Goal: Book appointment/travel/reservation

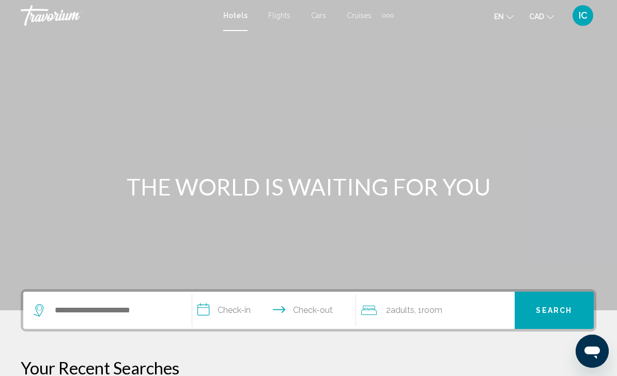
click at [580, 18] on span "IC" at bounding box center [583, 15] width 9 height 10
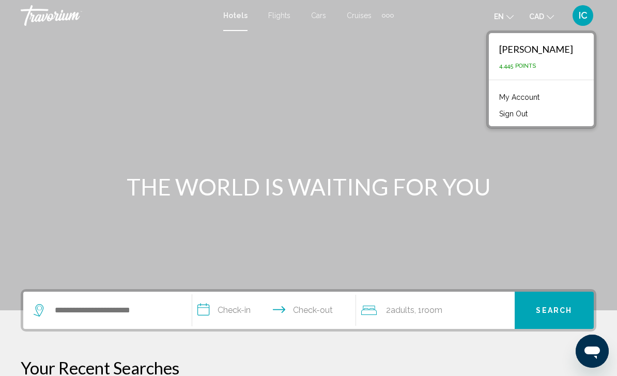
click at [545, 99] on link "My Account" at bounding box center [519, 96] width 51 height 13
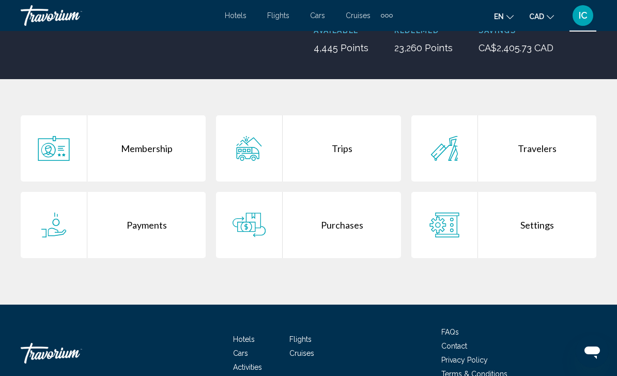
scroll to position [174, 0]
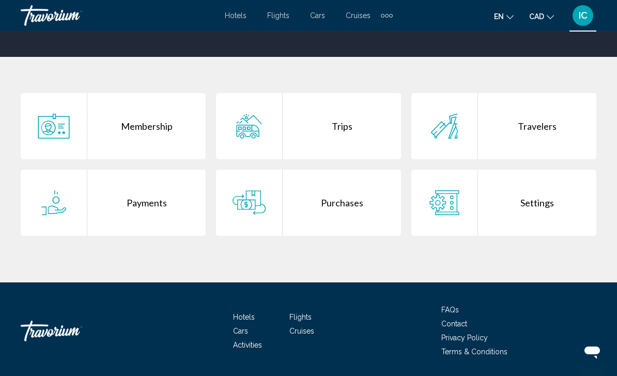
click at [334, 127] on div "Trips" at bounding box center [342, 126] width 118 height 66
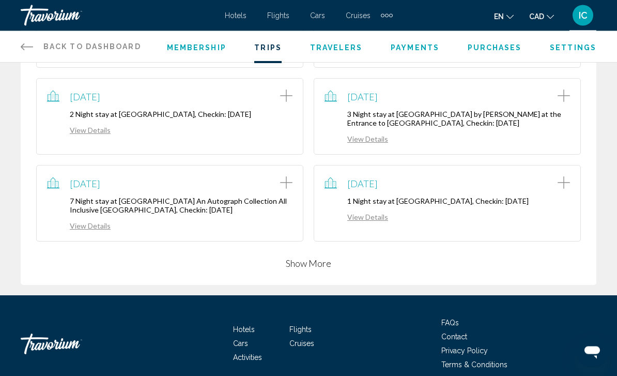
scroll to position [282, 0]
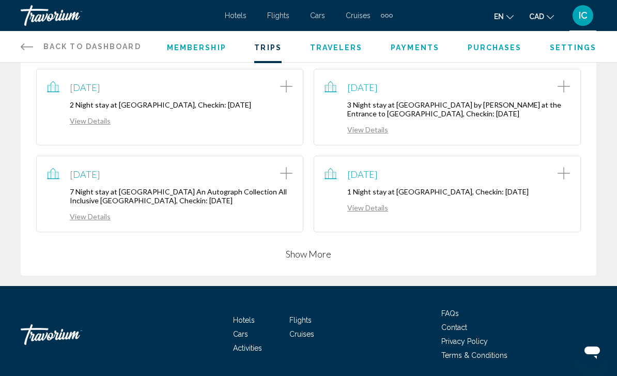
click at [305, 254] on button "Show More" at bounding box center [308, 254] width 45 height 12
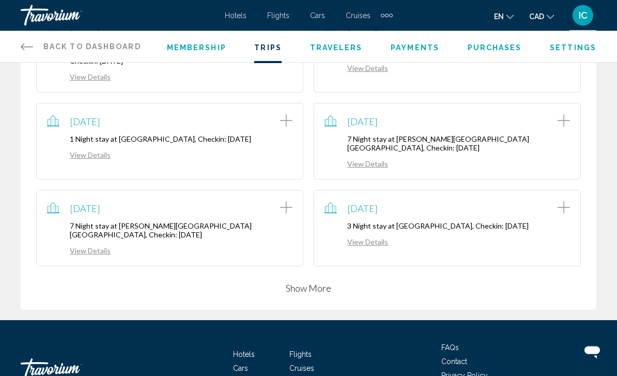
click at [307, 282] on button "Show More" at bounding box center [308, 288] width 45 height 12
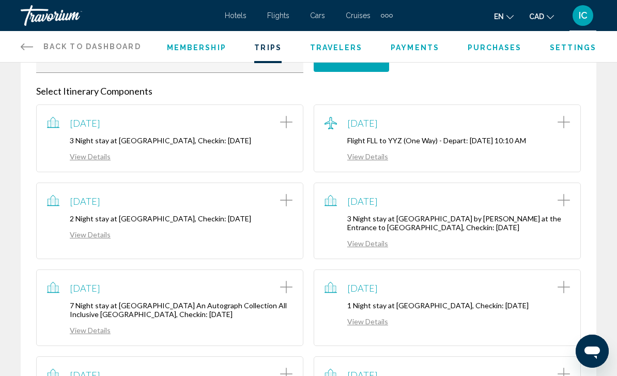
scroll to position [168, 0]
click at [505, 51] on span "Purchases" at bounding box center [495, 47] width 54 height 8
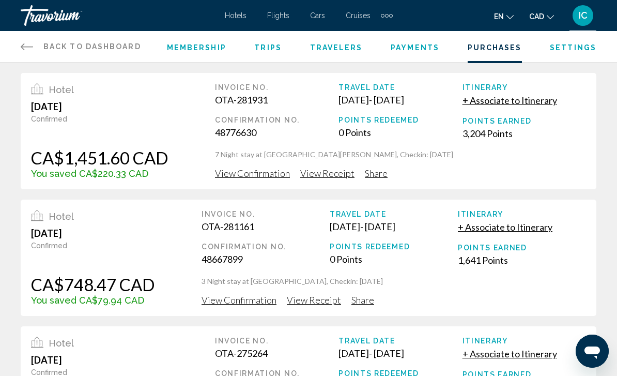
click at [577, 49] on span "Settings" at bounding box center [573, 47] width 47 height 8
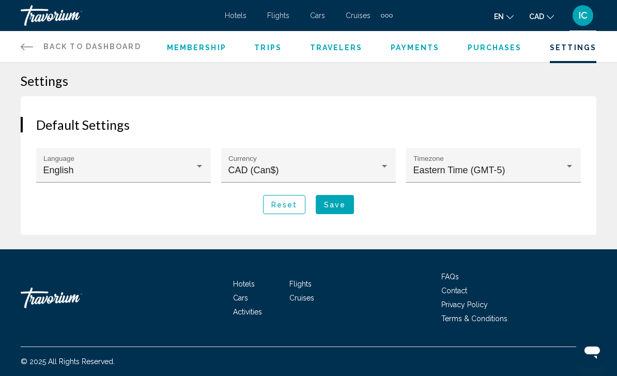
click at [344, 212] on button "Save" at bounding box center [335, 204] width 38 height 19
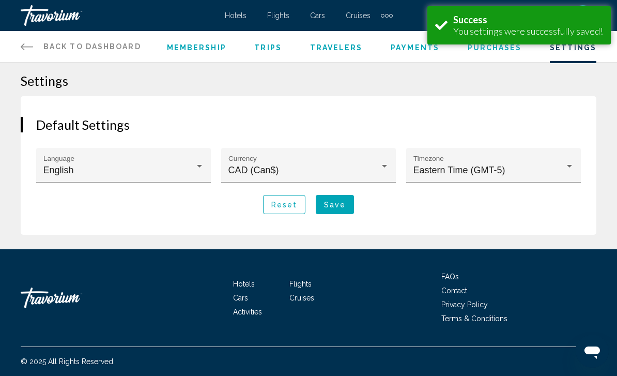
click at [242, 16] on span "Hotels" at bounding box center [236, 15] width 22 height 8
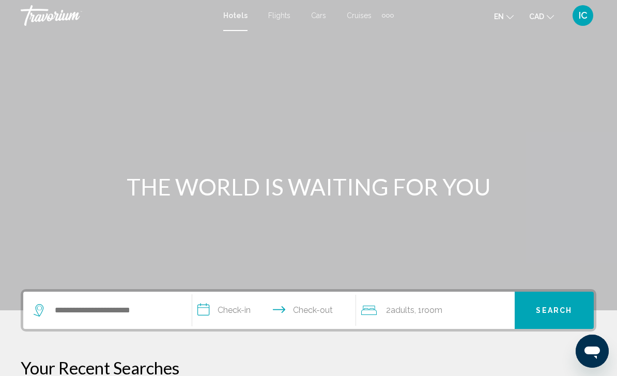
click at [393, 10] on div "Extra navigation items" at bounding box center [388, 16] width 12 height 16
click at [391, 10] on div "Extra navigation items" at bounding box center [388, 16] width 12 height 16
click at [391, 11] on div "Extra navigation items" at bounding box center [388, 16] width 12 height 16
click at [431, 52] on div "Main content" at bounding box center [308, 155] width 617 height 310
click at [387, 15] on div "Extra navigation items" at bounding box center [388, 16] width 4 height 4
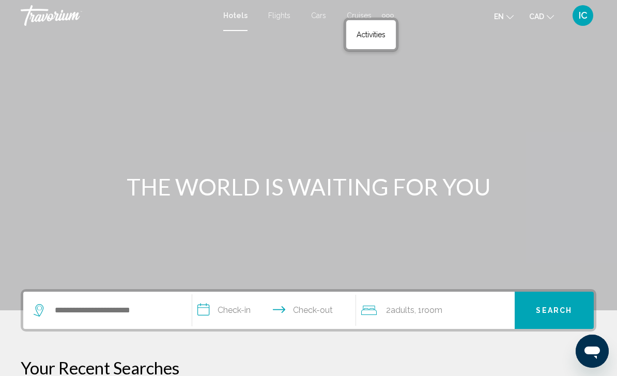
click at [366, 92] on div "Main content" at bounding box center [308, 155] width 617 height 310
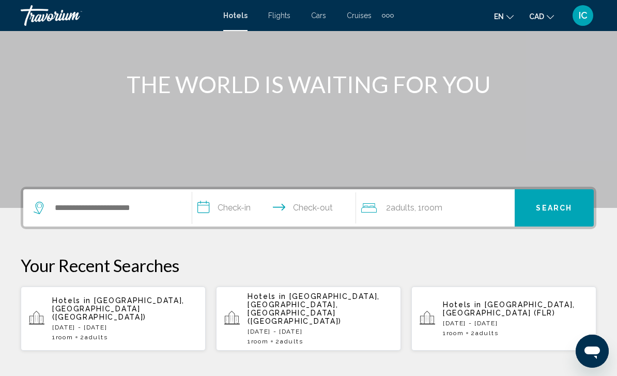
scroll to position [103, 0]
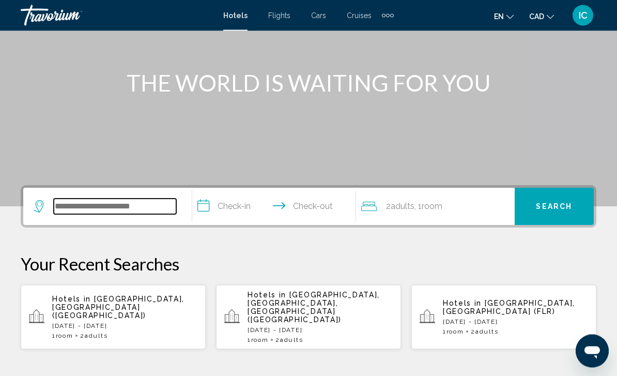
click at [144, 204] on input "Search widget" at bounding box center [115, 207] width 122 height 16
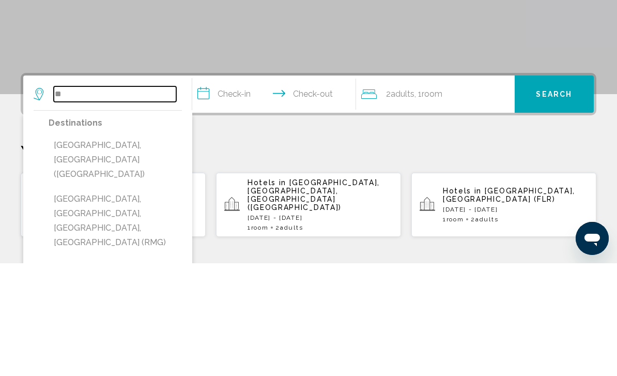
type input "*"
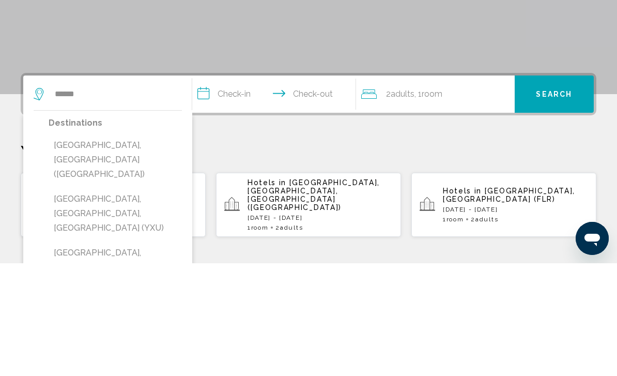
click at [136, 248] on button "London, United Kingdom (LON)" at bounding box center [115, 272] width 133 height 49
type input "**********"
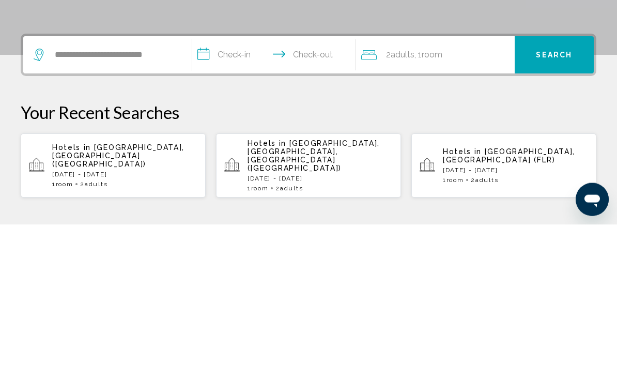
click at [241, 188] on input "**********" at bounding box center [276, 208] width 168 height 40
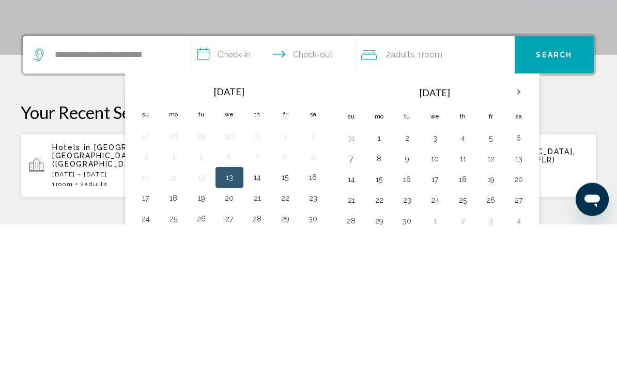
scroll to position [255, 0]
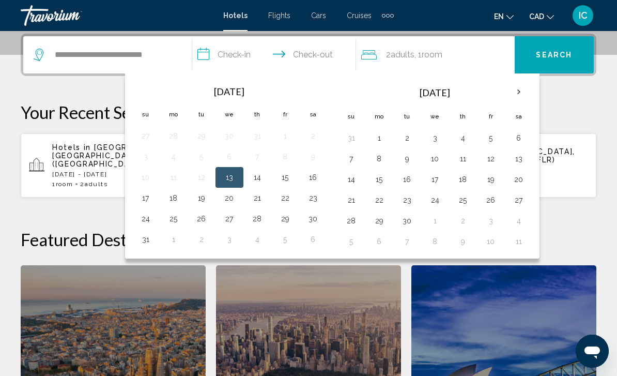
click at [204, 195] on button "19" at bounding box center [201, 198] width 17 height 14
click at [260, 196] on button "21" at bounding box center [257, 198] width 17 height 14
type input "**********"
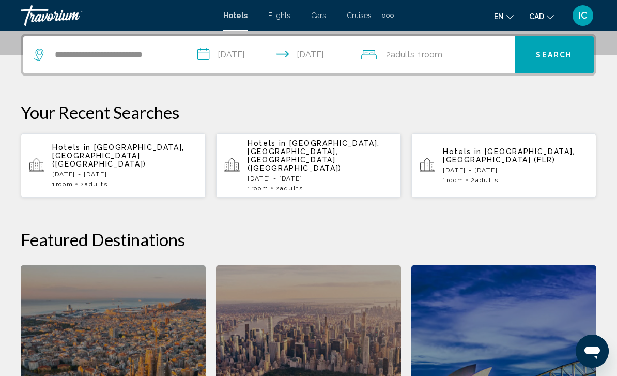
click at [562, 51] on span "Search" at bounding box center [554, 55] width 36 height 8
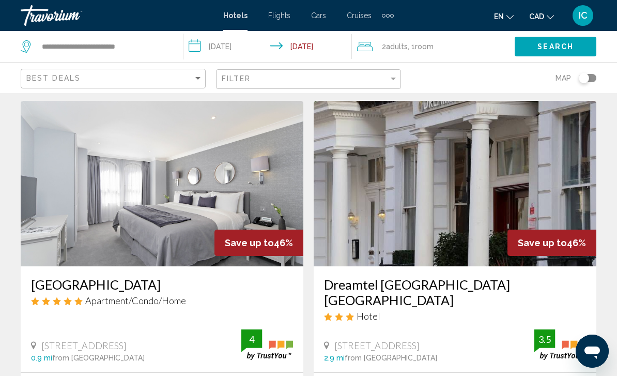
scroll to position [32, 0]
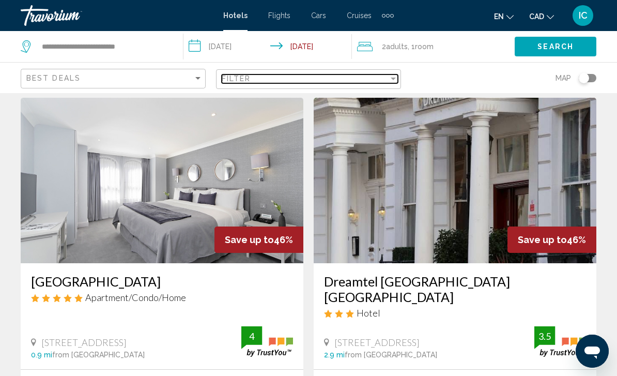
click at [397, 80] on div "Filter" at bounding box center [393, 78] width 9 height 8
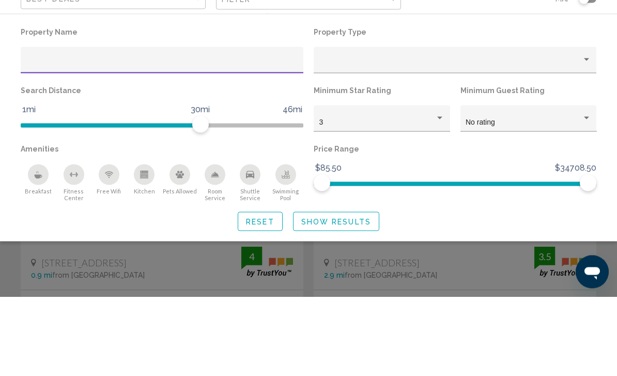
click at [440, 196] on div "Hotel Filters" at bounding box center [439, 197] width 5 height 3
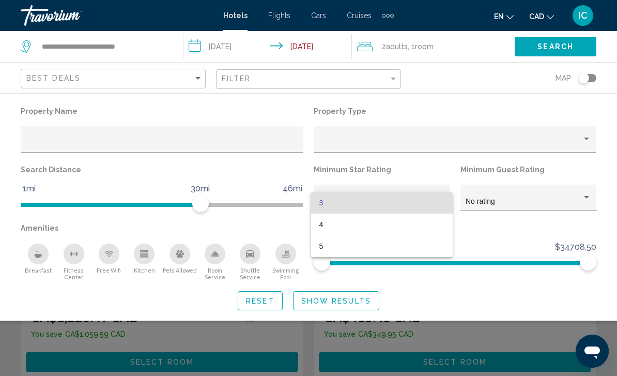
click at [508, 237] on div at bounding box center [308, 188] width 617 height 376
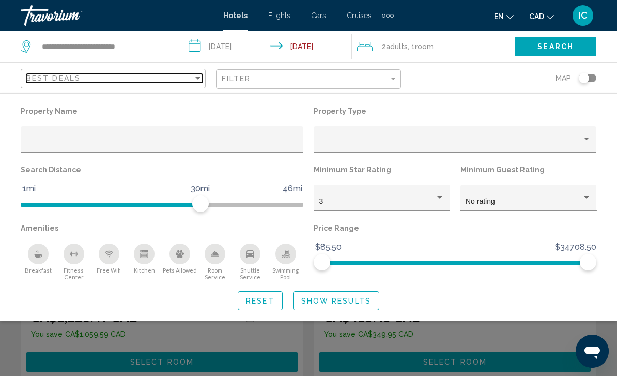
click at [202, 81] on div "Sort by" at bounding box center [197, 78] width 9 height 8
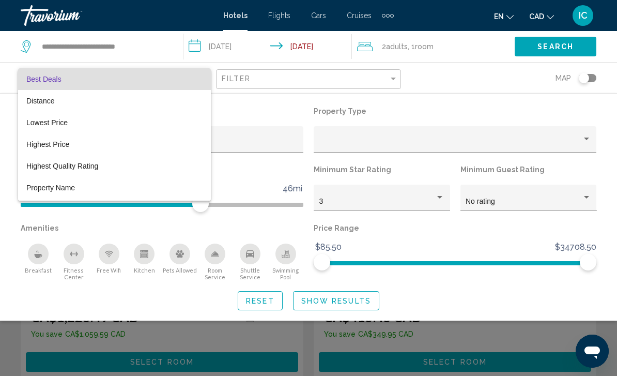
click at [256, 112] on div at bounding box center [308, 188] width 617 height 376
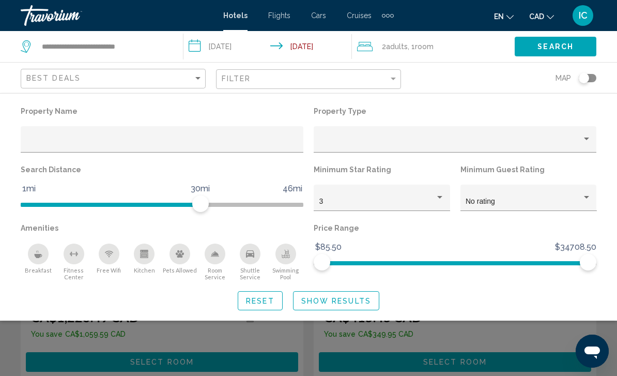
click at [585, 79] on div "Toggle map" at bounding box center [584, 78] width 10 height 10
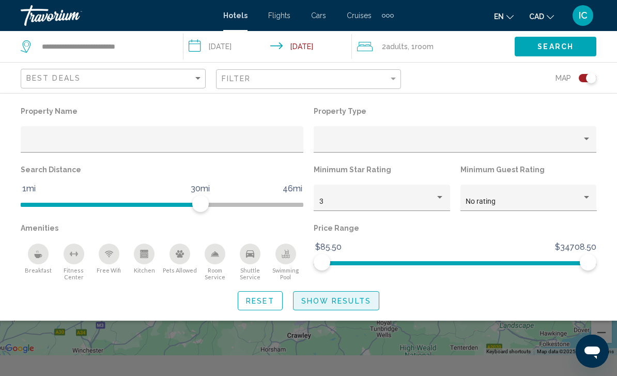
scroll to position [93, 0]
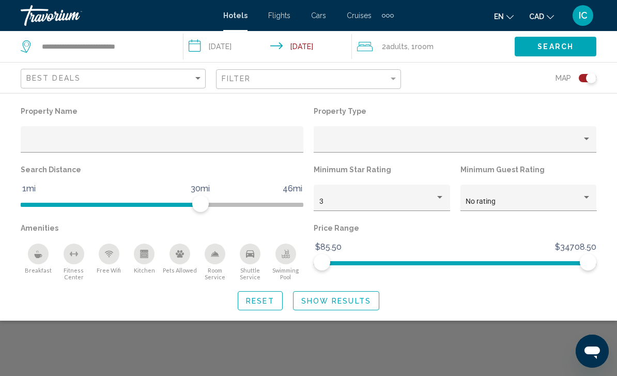
click at [338, 300] on span "Show Results" at bounding box center [336, 301] width 70 height 8
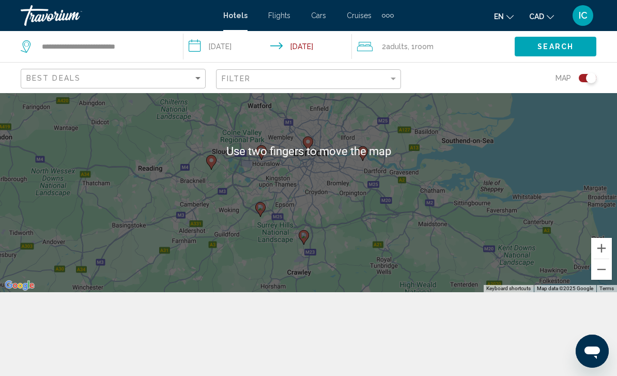
scroll to position [82, 0]
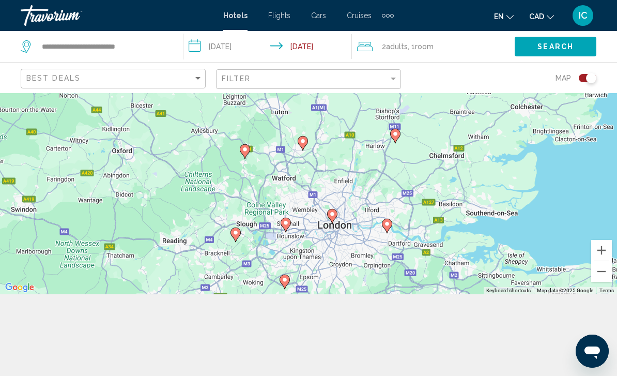
click at [282, 16] on span "Flights" at bounding box center [279, 15] width 22 height 8
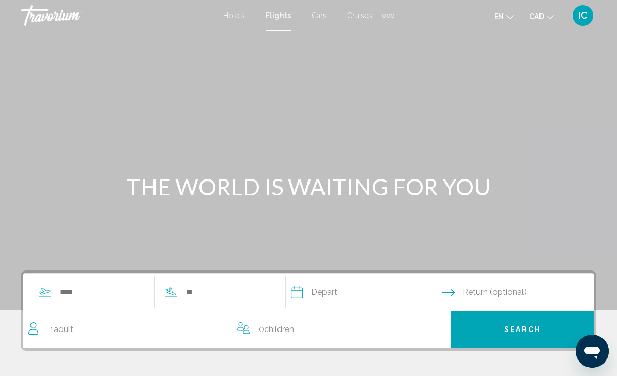
click at [320, 11] on span "Cars" at bounding box center [319, 15] width 15 height 8
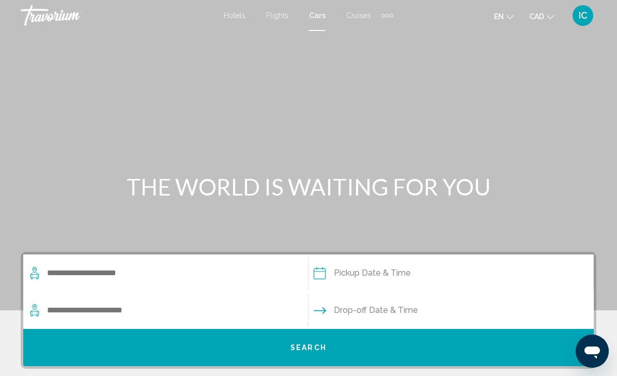
click at [362, 17] on span "Cruises" at bounding box center [358, 15] width 25 height 8
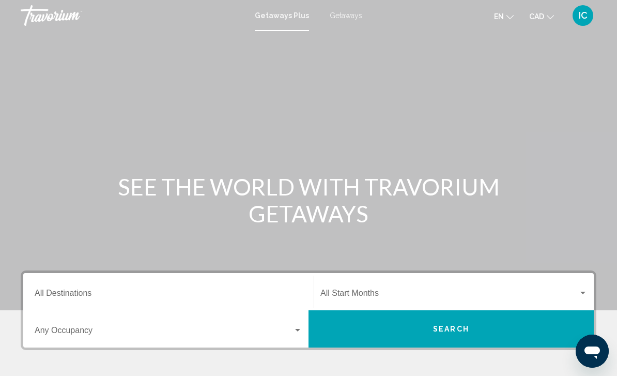
click at [346, 14] on span "Getaways" at bounding box center [346, 15] width 33 height 8
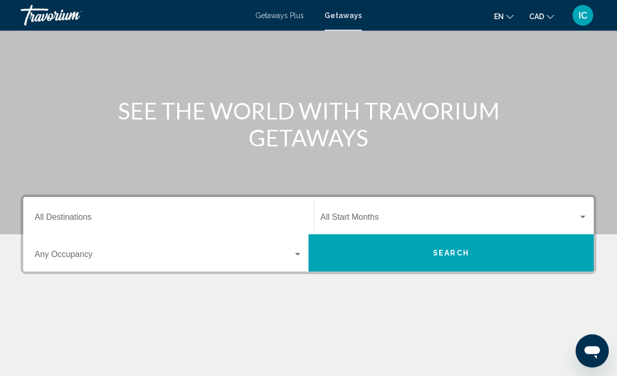
scroll to position [77, 0]
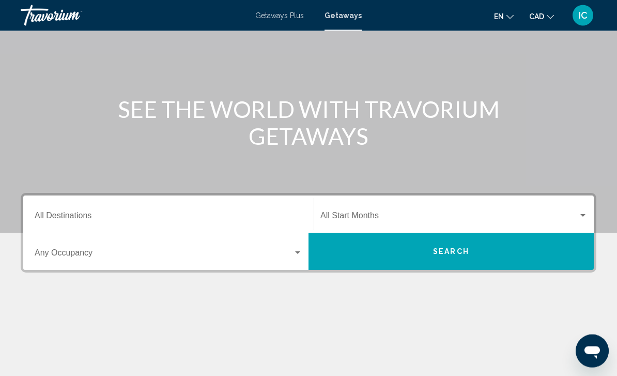
click at [114, 213] on input "Destination All Destinations" at bounding box center [169, 217] width 268 height 9
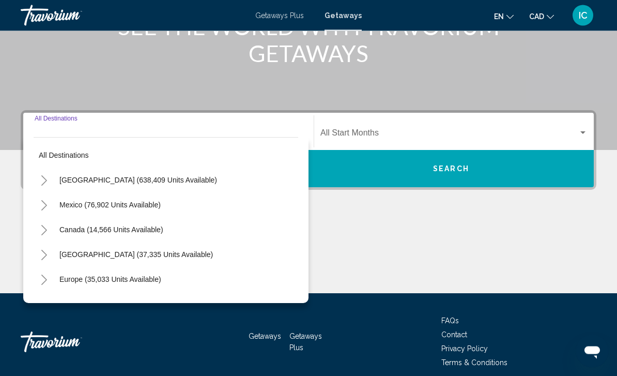
scroll to position [171, 0]
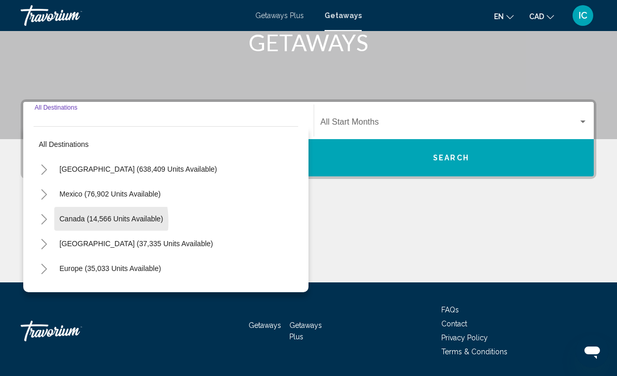
click at [66, 222] on span "Canada (14,566 units available)" at bounding box center [111, 218] width 104 height 8
type input "**********"
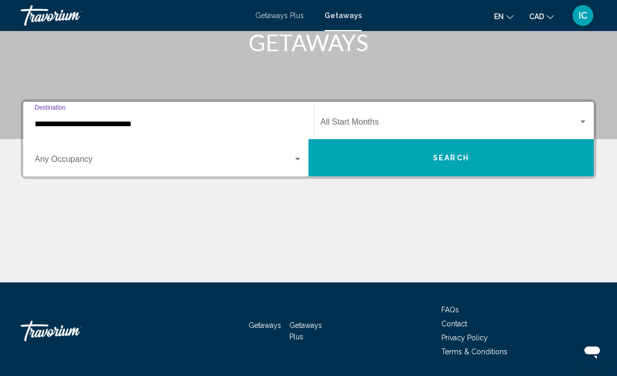
click at [566, 124] on span "Search widget" at bounding box center [449, 123] width 258 height 9
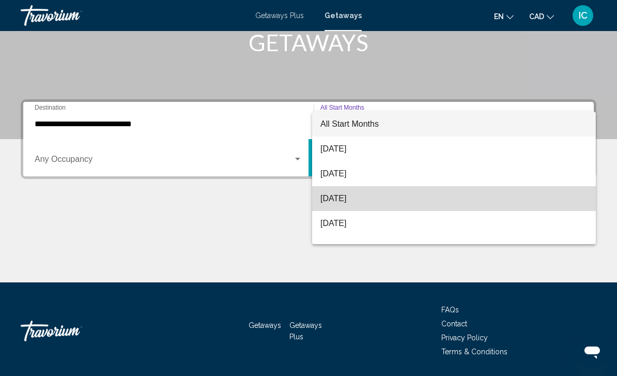
click at [366, 200] on span "[DATE]" at bounding box center [453, 198] width 267 height 25
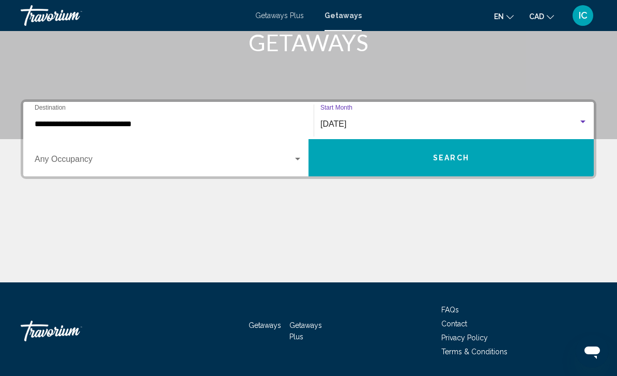
click at [470, 158] on button "Search" at bounding box center [450, 157] width 285 height 37
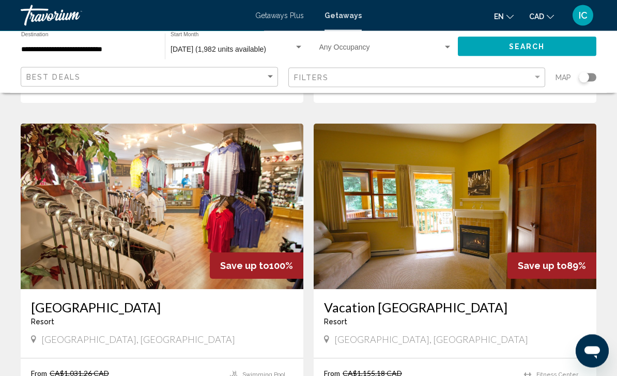
scroll to position [1430, 0]
